Goal: Find specific page/section: Find specific page/section

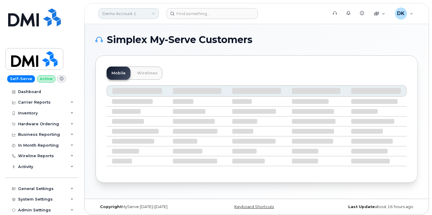
click at [124, 10] on link "Demo Account 1" at bounding box center [129, 13] width 60 height 11
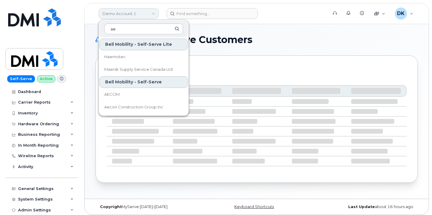
type input "aec"
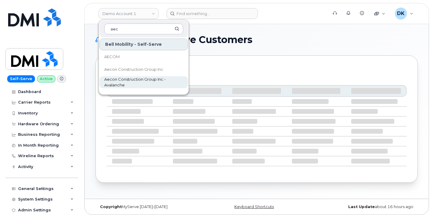
click at [139, 78] on span "Aecon Construction Group Inc - Avalanche" at bounding box center [138, 83] width 69 height 12
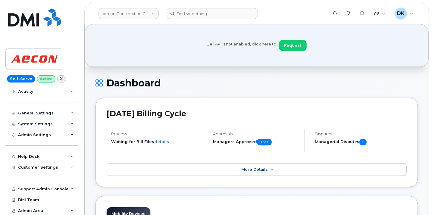
scroll to position [54, 0]
click at [67, 113] on div "General Settings" at bounding box center [41, 113] width 73 height 11
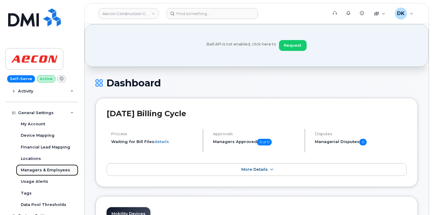
click at [59, 171] on div "Managers & Employees" at bounding box center [45, 170] width 49 height 5
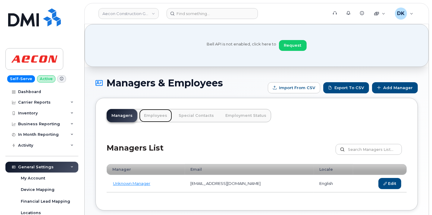
click at [152, 114] on link "Employees" at bounding box center [155, 115] width 33 height 13
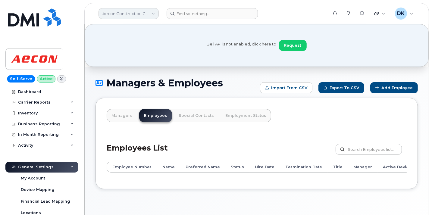
click at [146, 16] on link "Aecon Construction Group Inc - Avalanche" at bounding box center [129, 13] width 60 height 11
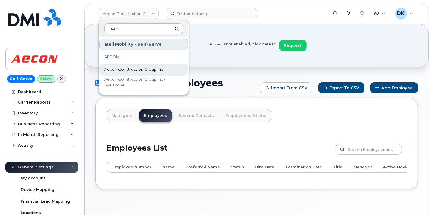
type input "aec"
click at [132, 67] on span "Aecon Construction Group Inc" at bounding box center [133, 70] width 59 height 6
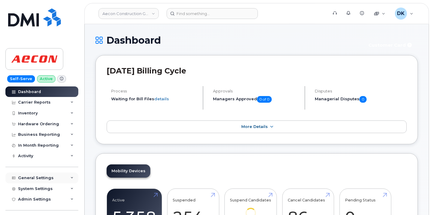
click at [68, 178] on div "General Settings" at bounding box center [41, 178] width 73 height 11
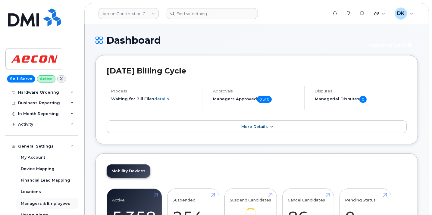
scroll to position [100, 0]
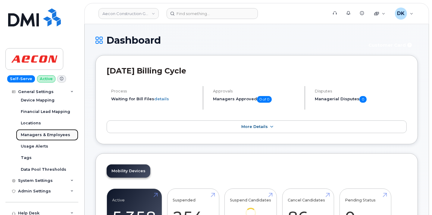
click at [55, 134] on div "Managers & Employees" at bounding box center [45, 134] width 49 height 5
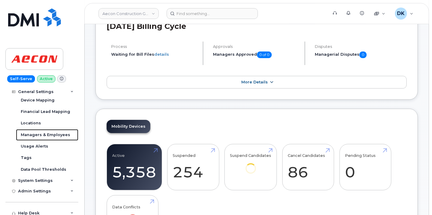
scroll to position [33, 0]
